Goal: Information Seeking & Learning: Learn about a topic

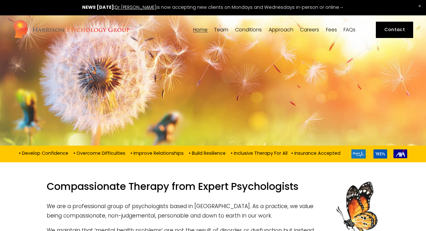
click at [349, 29] on link "FAQs" at bounding box center [350, 30] width 12 height 6
